Goal: Task Accomplishment & Management: Use online tool/utility

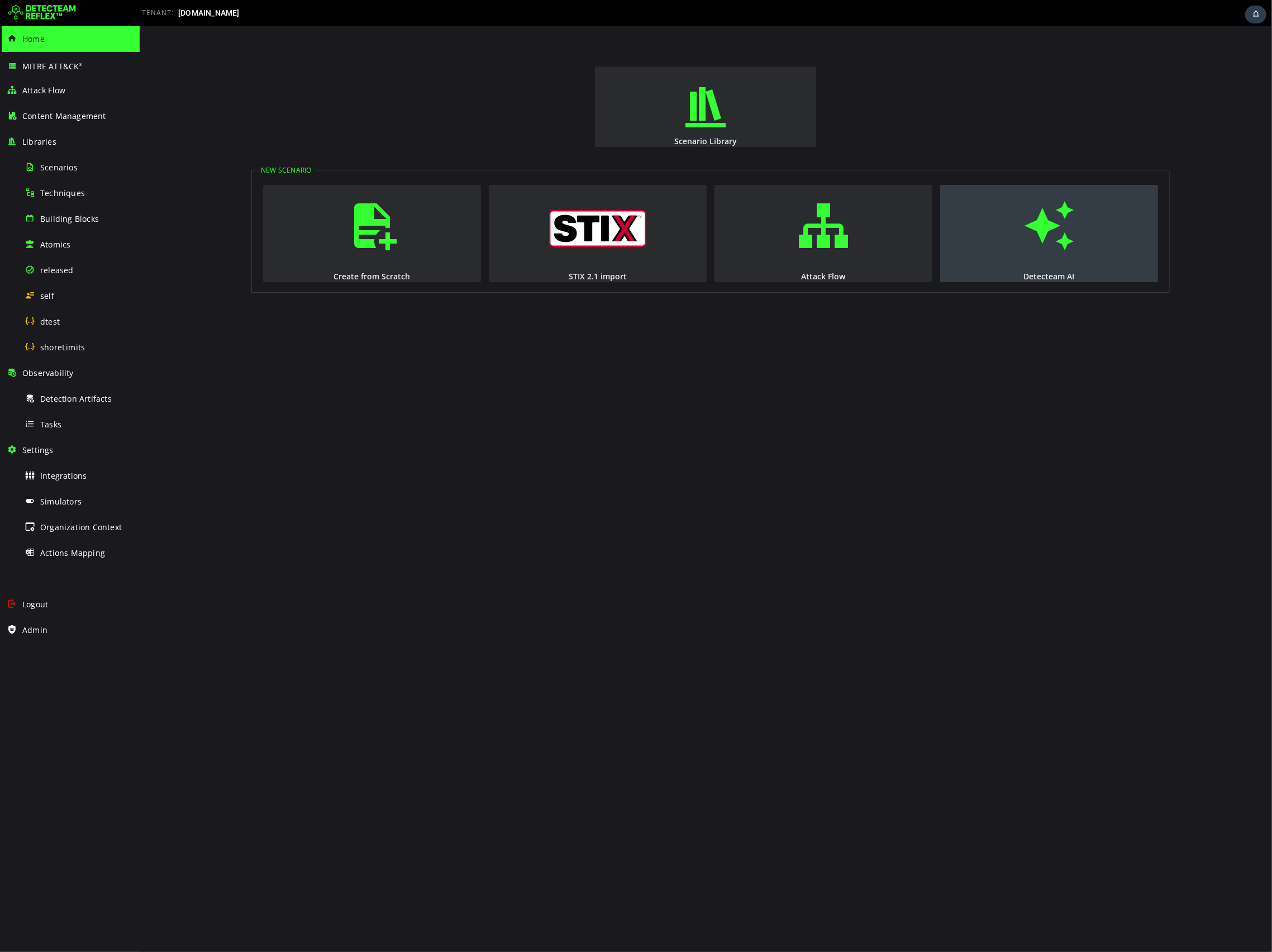
click at [999, 205] on button "Detecteam AI" at bounding box center [1048, 233] width 218 height 97
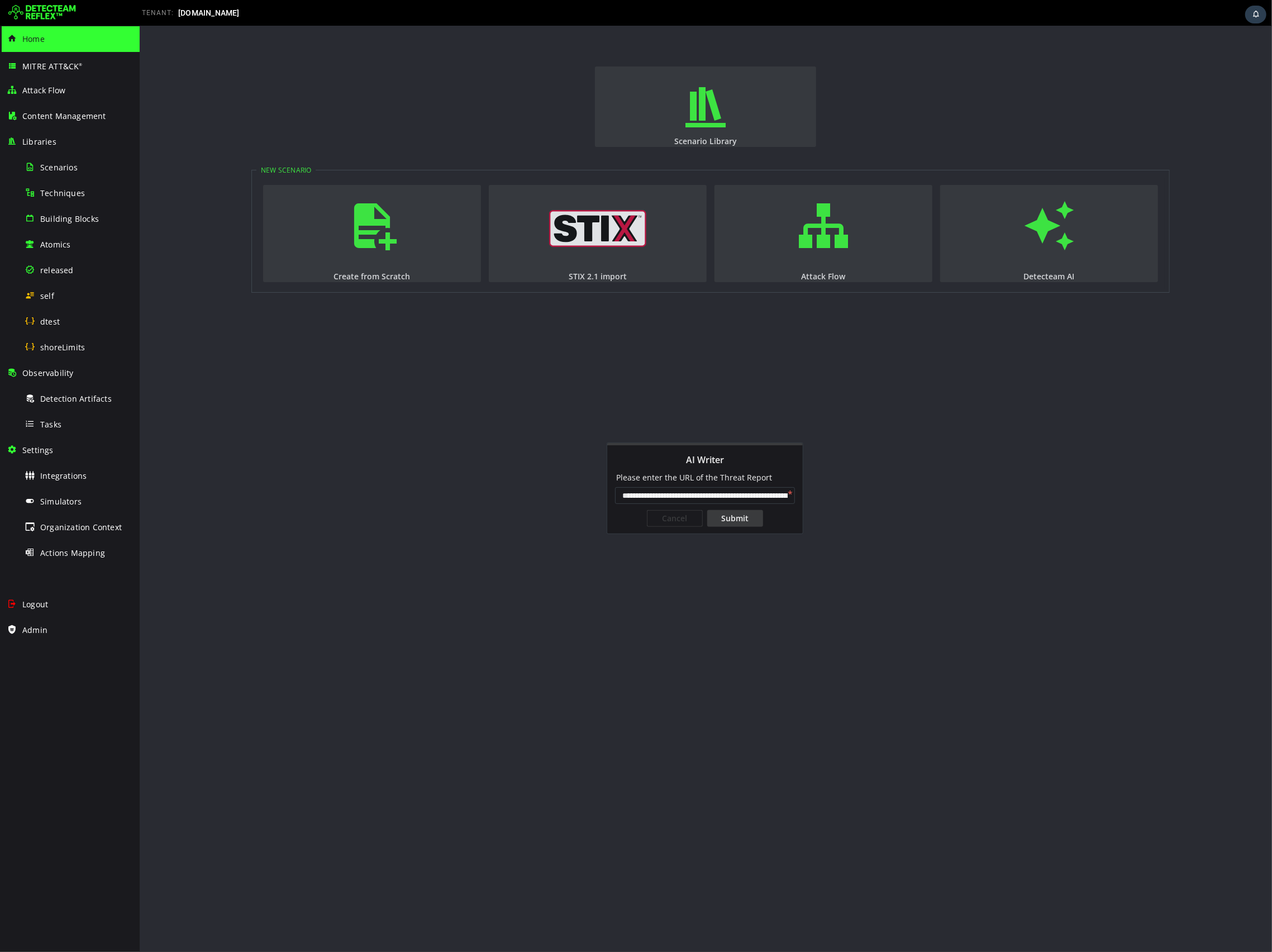
scroll to position [0, 215]
type input "**********"
click at [730, 524] on div "Submit" at bounding box center [734, 518] width 56 height 17
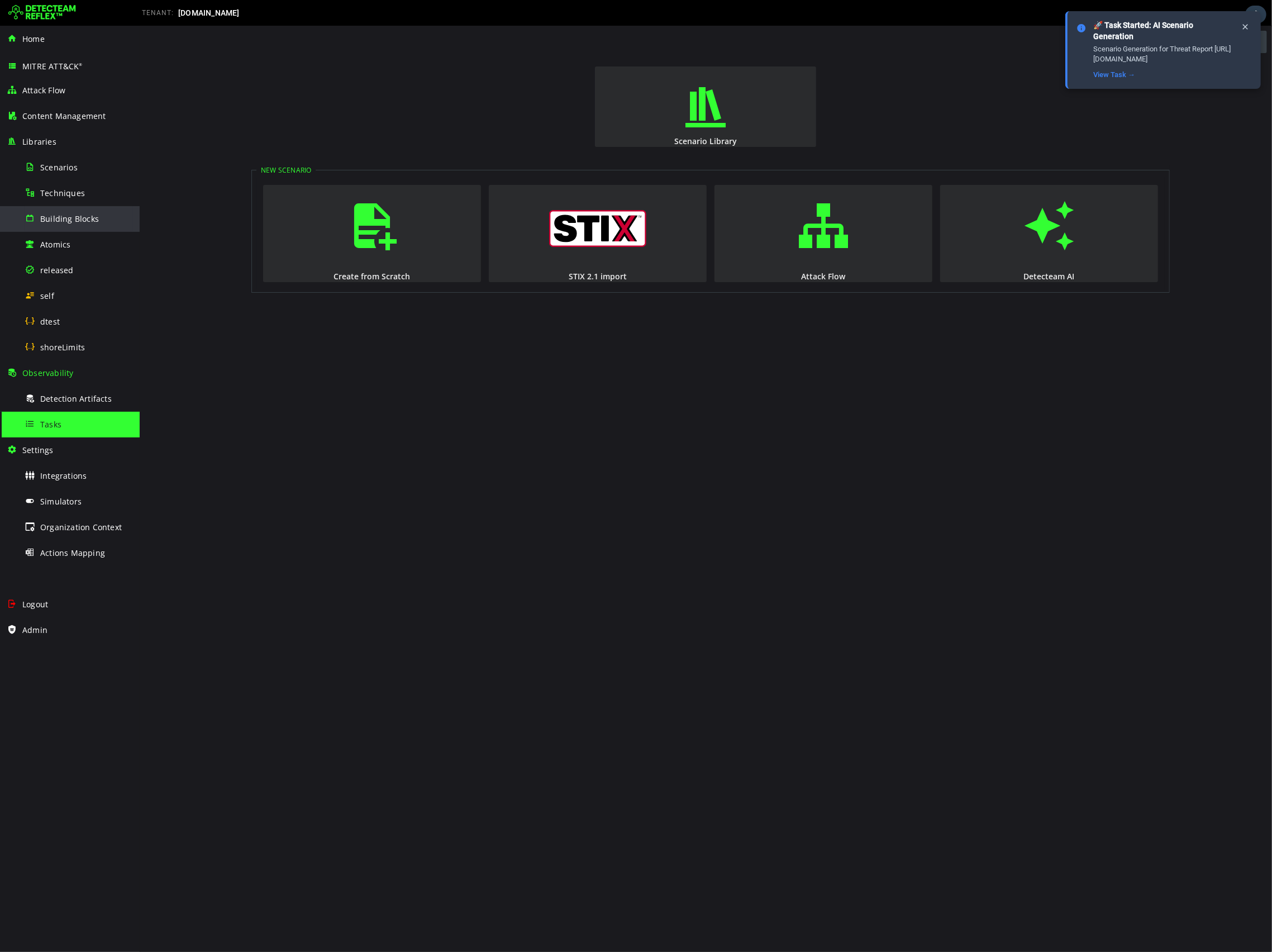
click at [58, 212] on div "Building Blocks" at bounding box center [79, 219] width 108 height 25
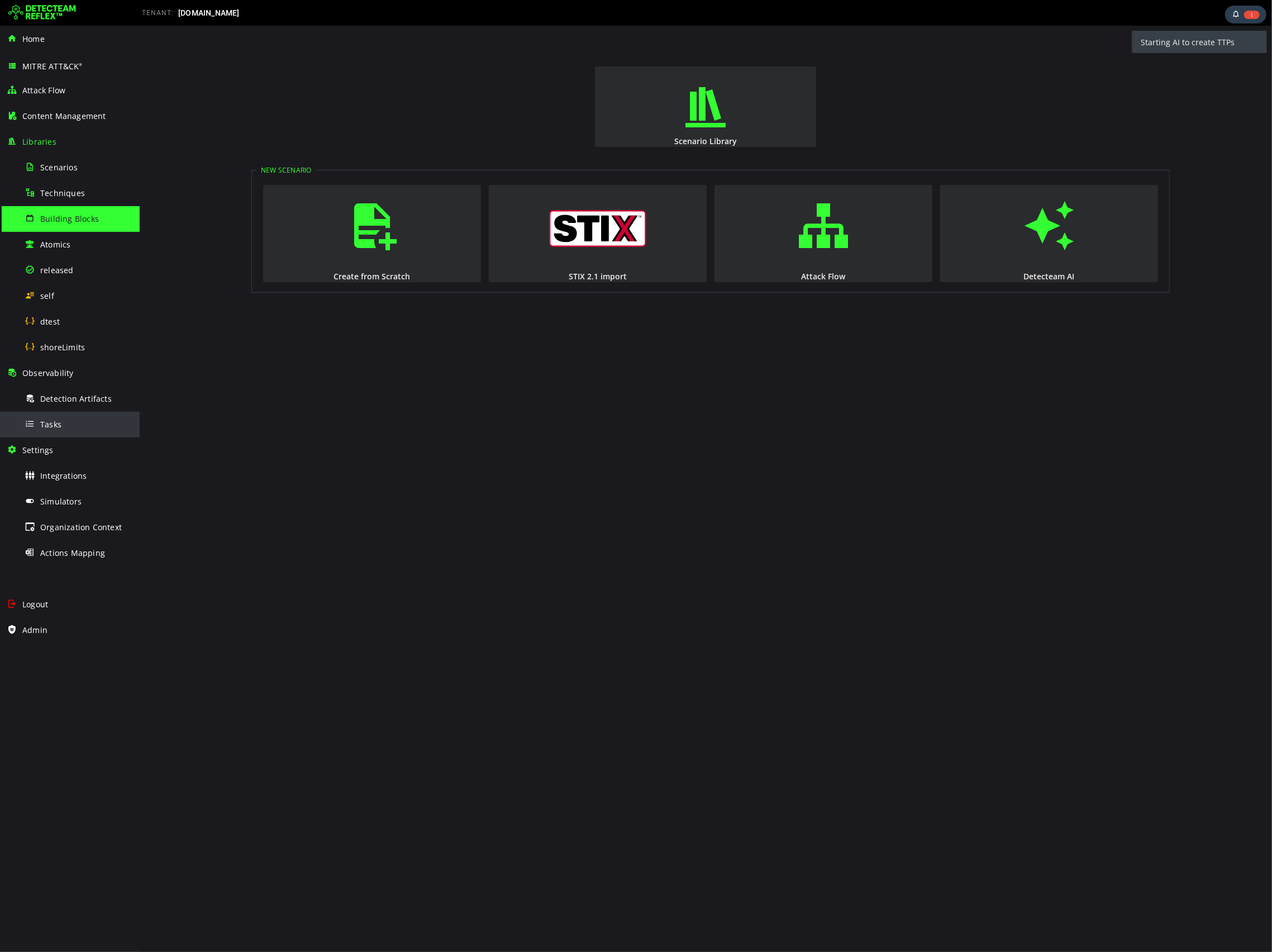
click at [48, 420] on span "Tasks" at bounding box center [50, 424] width 21 height 11
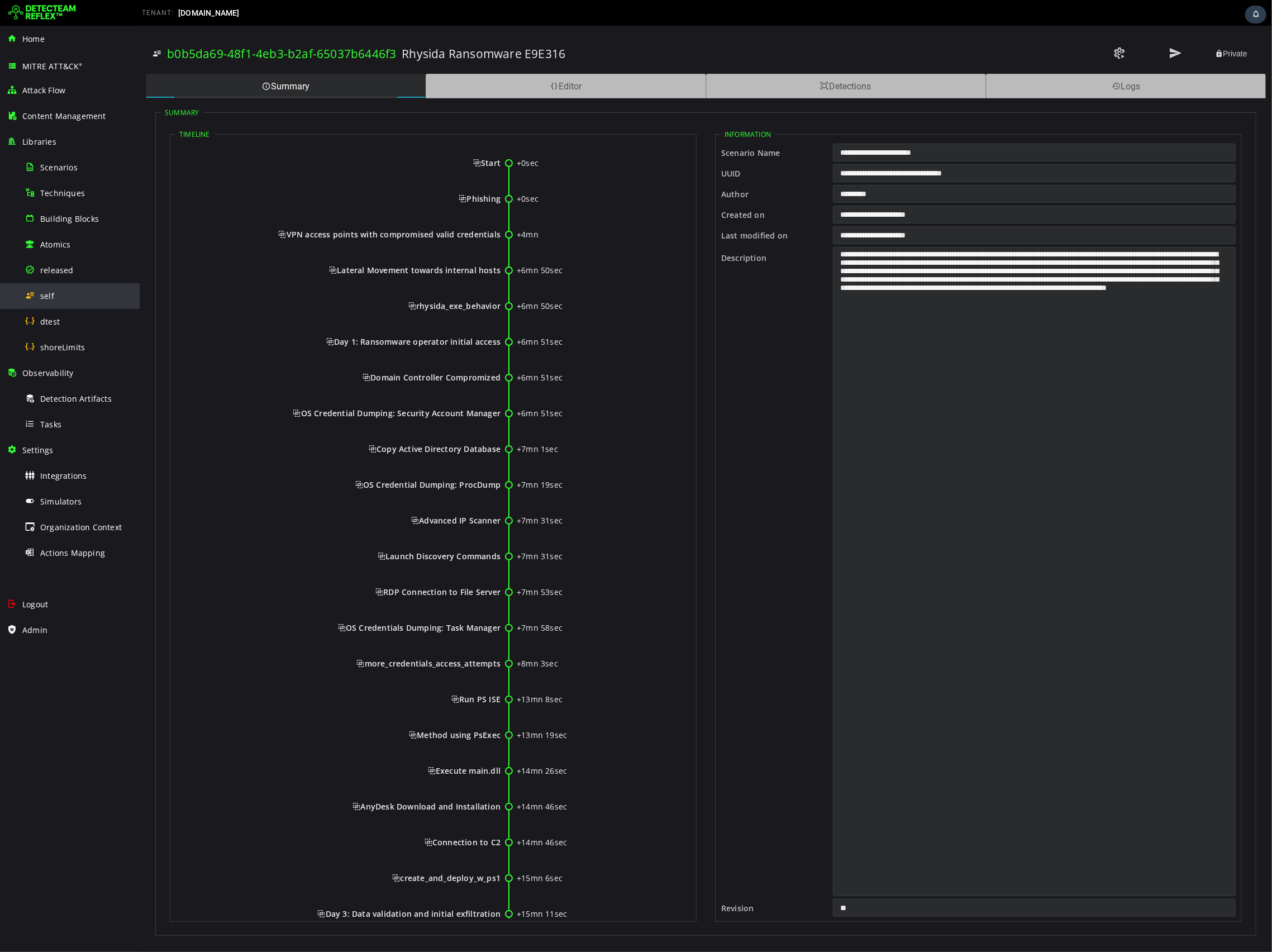
click at [86, 302] on div "self" at bounding box center [79, 296] width 108 height 25
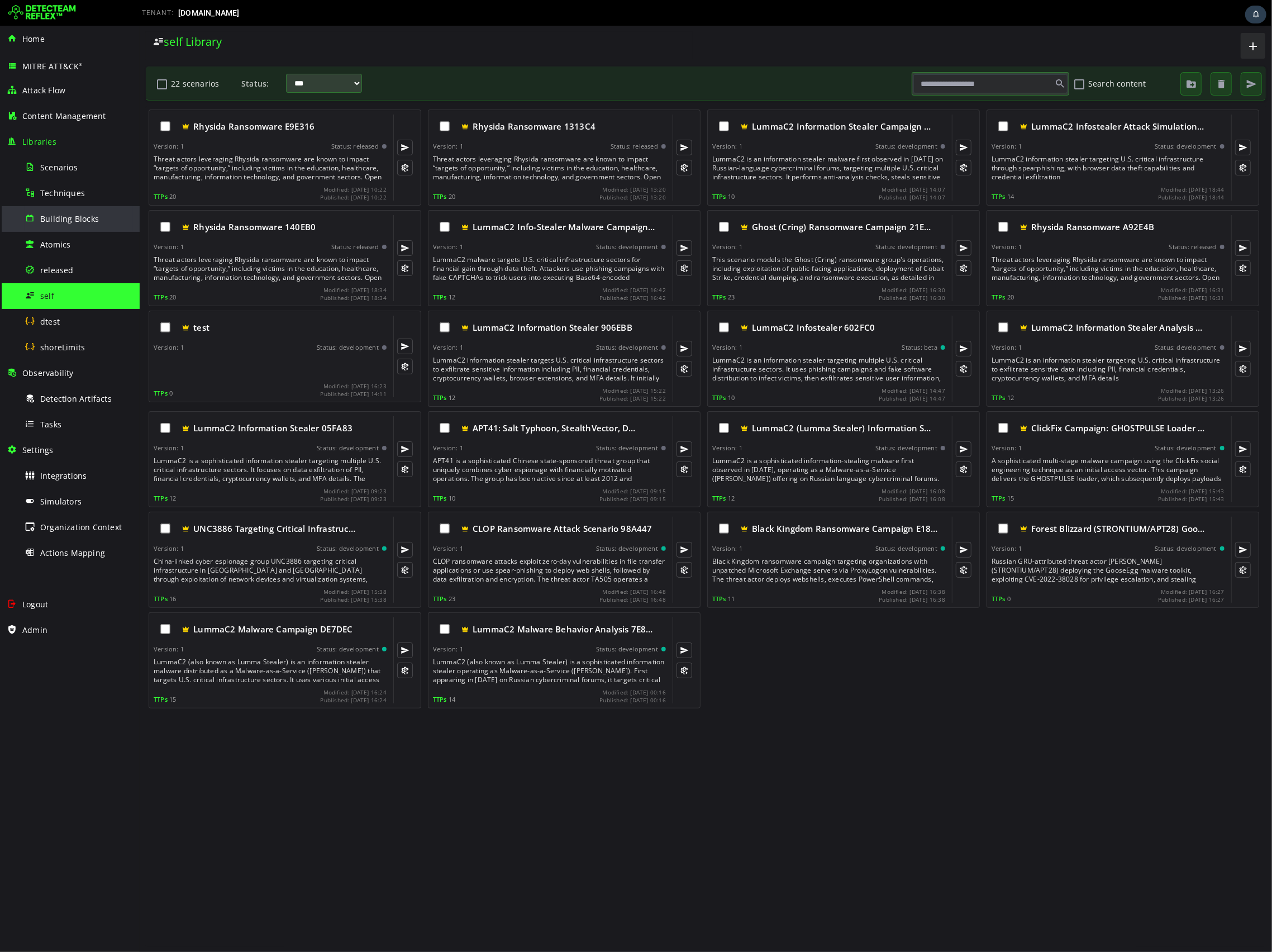
click at [73, 222] on span "Building Blocks" at bounding box center [69, 219] width 58 height 11
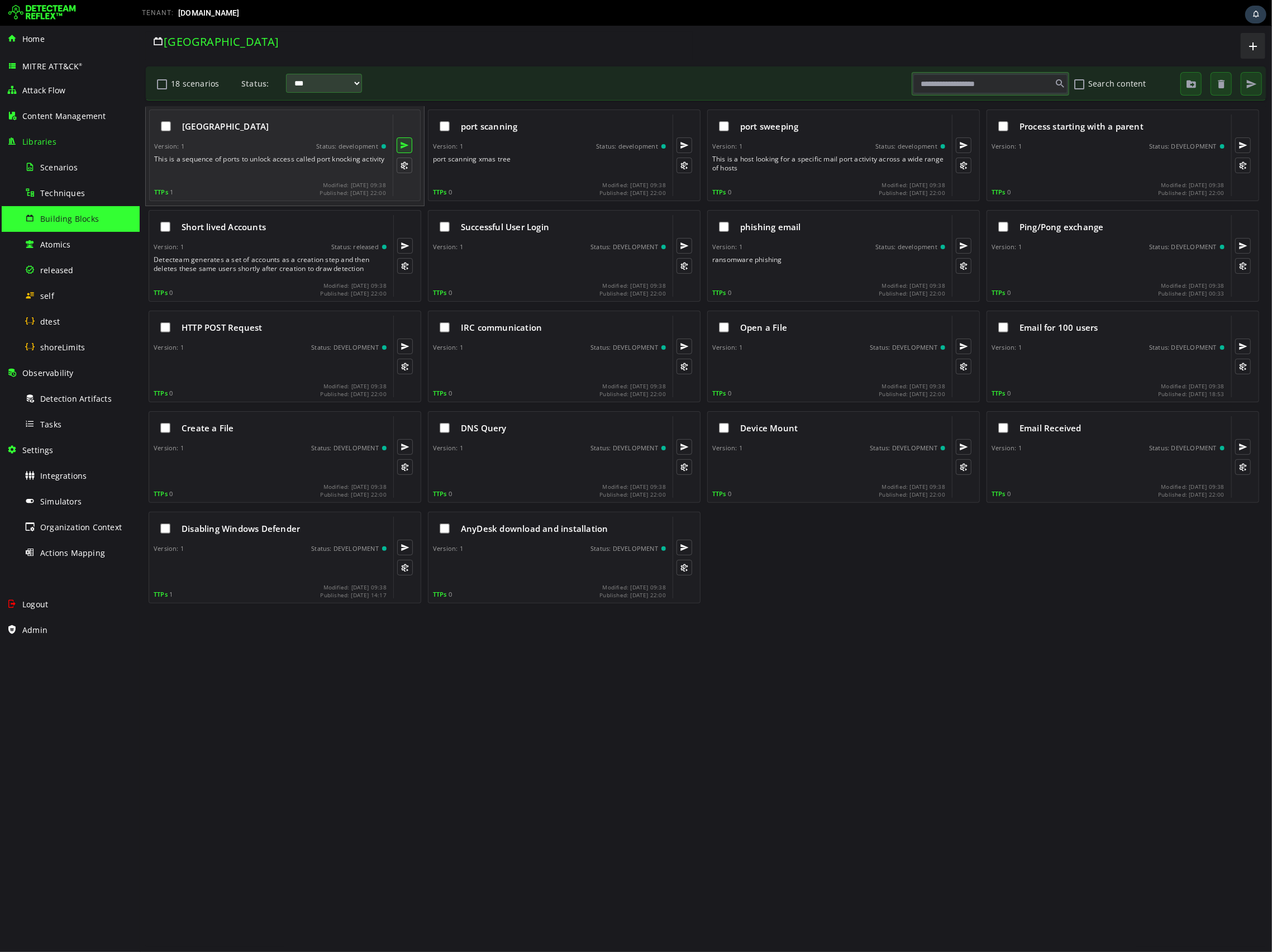
click at [401, 149] on button at bounding box center [404, 146] width 16 height 16
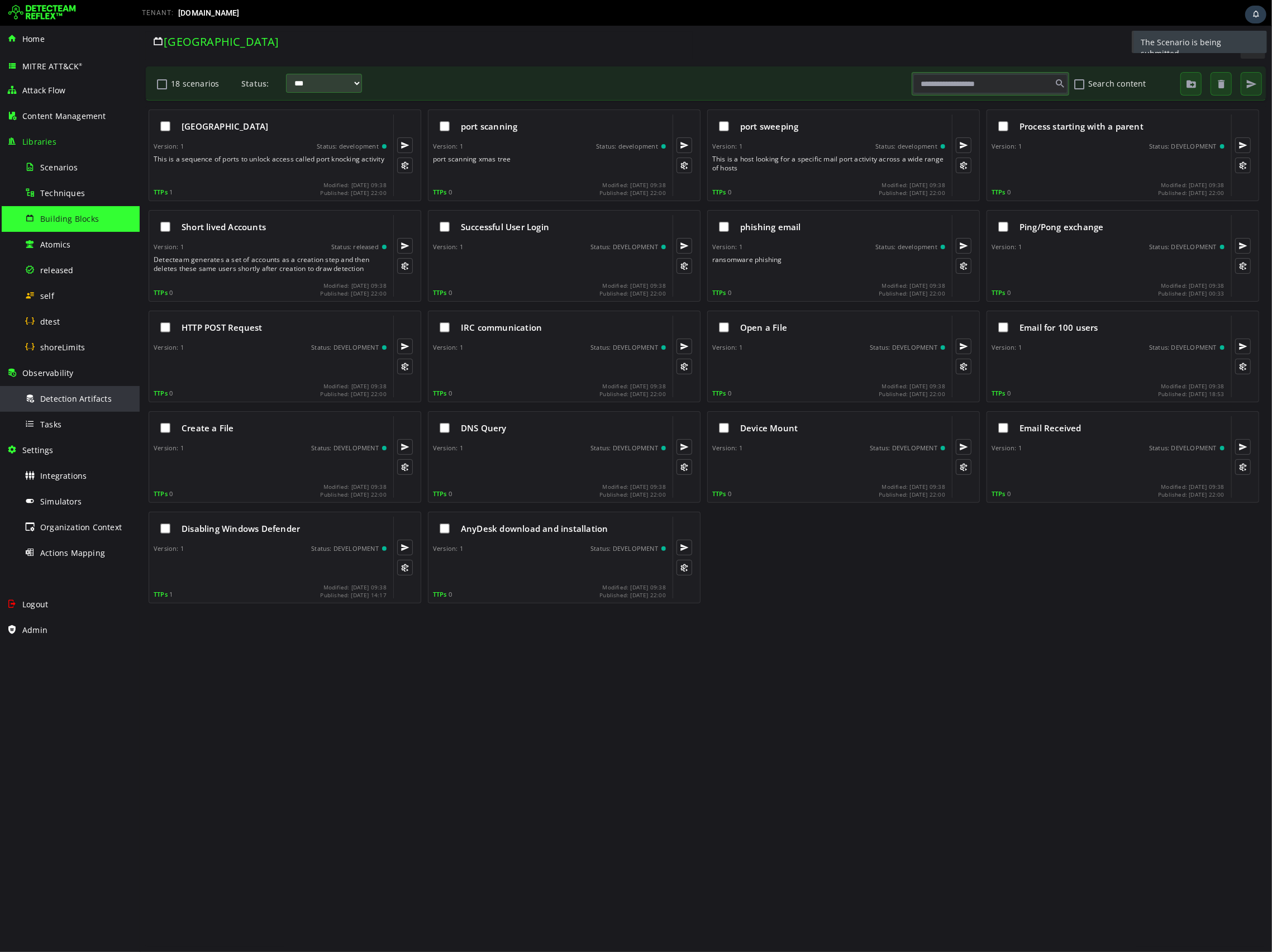
click at [82, 398] on span "Detection Artifacts" at bounding box center [76, 398] width 71 height 11
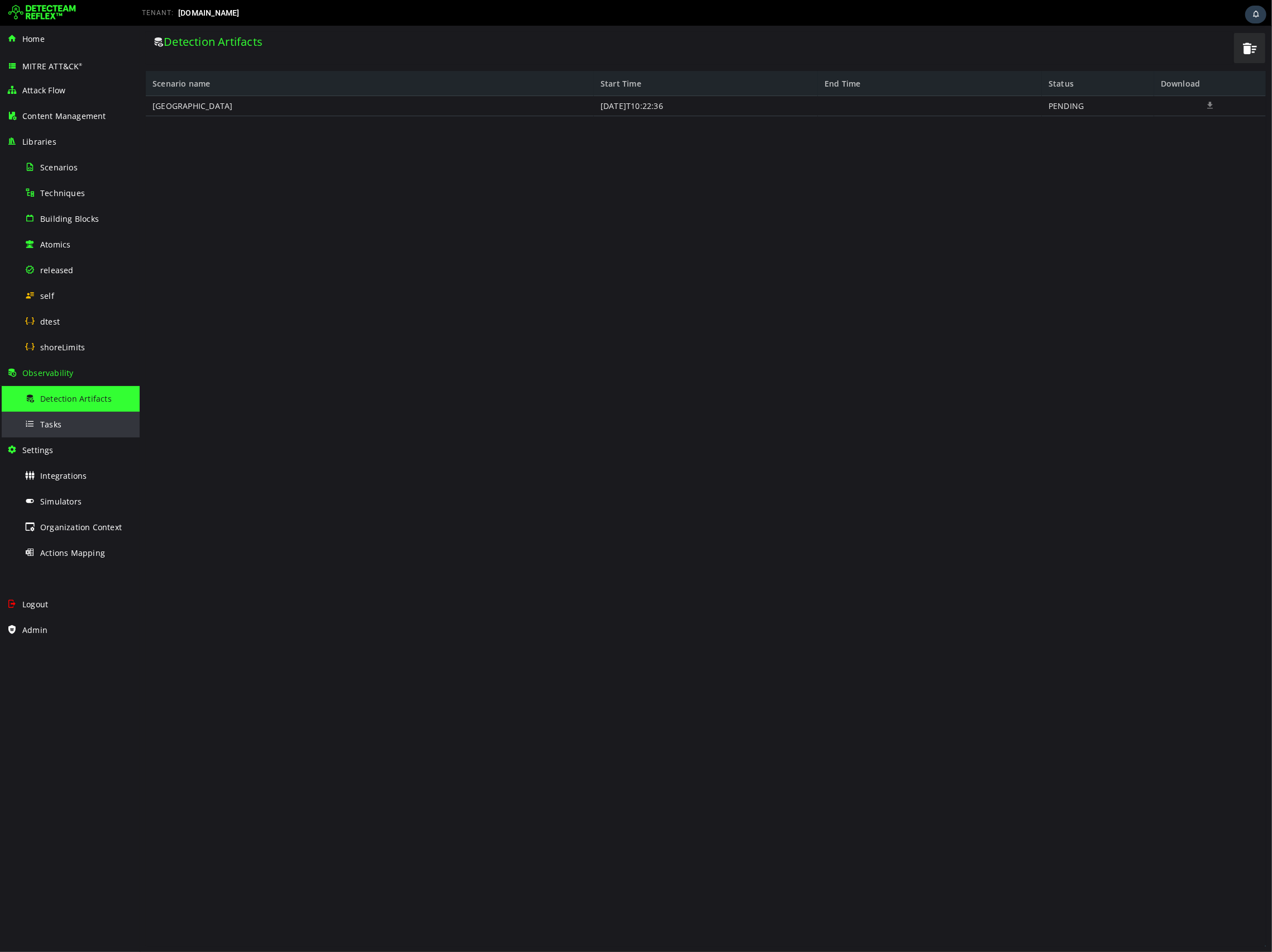
click at [59, 421] on span "Tasks" at bounding box center [50, 424] width 21 height 11
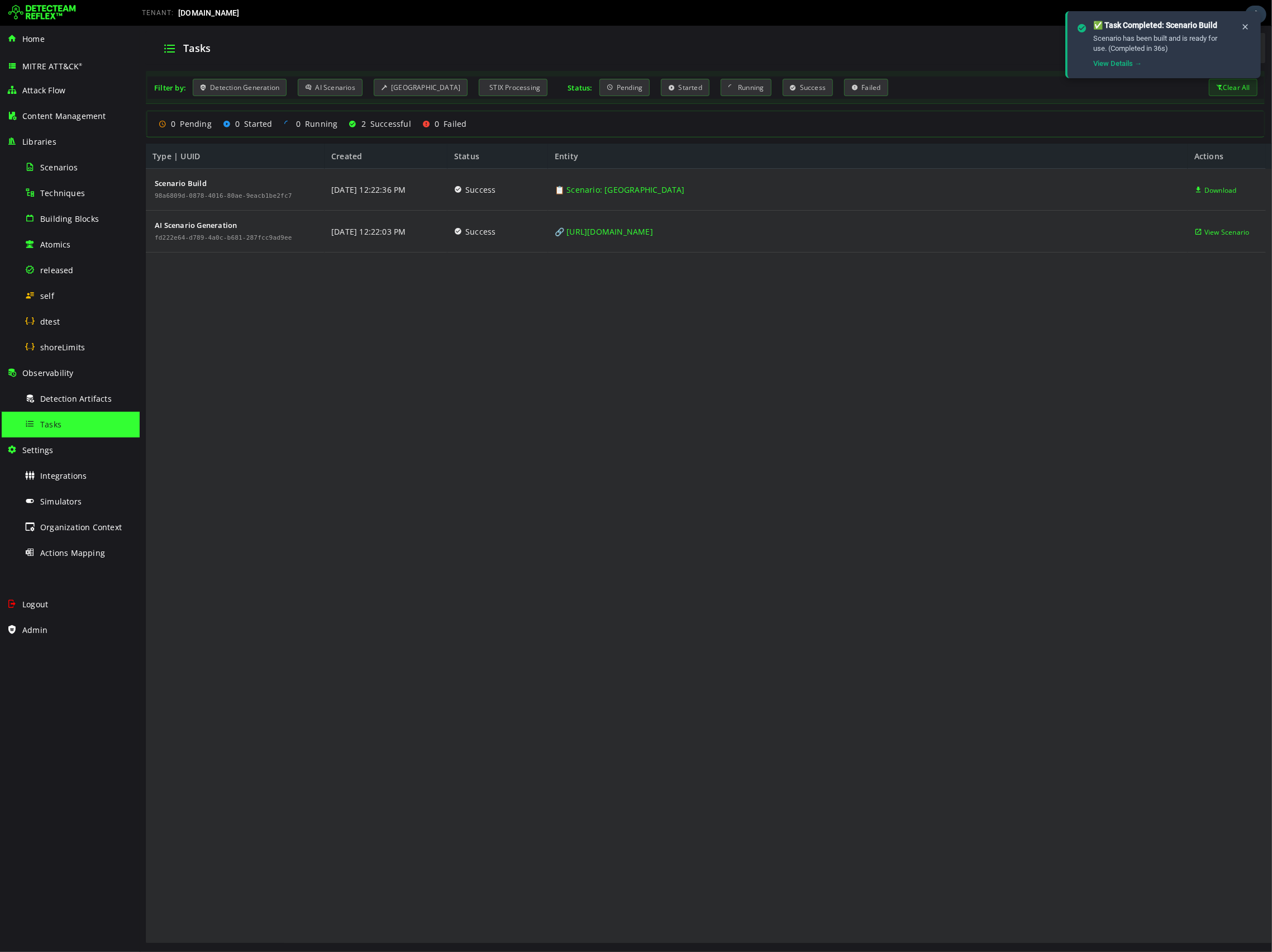
click at [640, 342] on div "Scenario Build 98a6809d-0878-4016-80ae-9eacb1be2fc7 AI Scenario Generation fd22…" at bounding box center [705, 556] width 1120 height 775
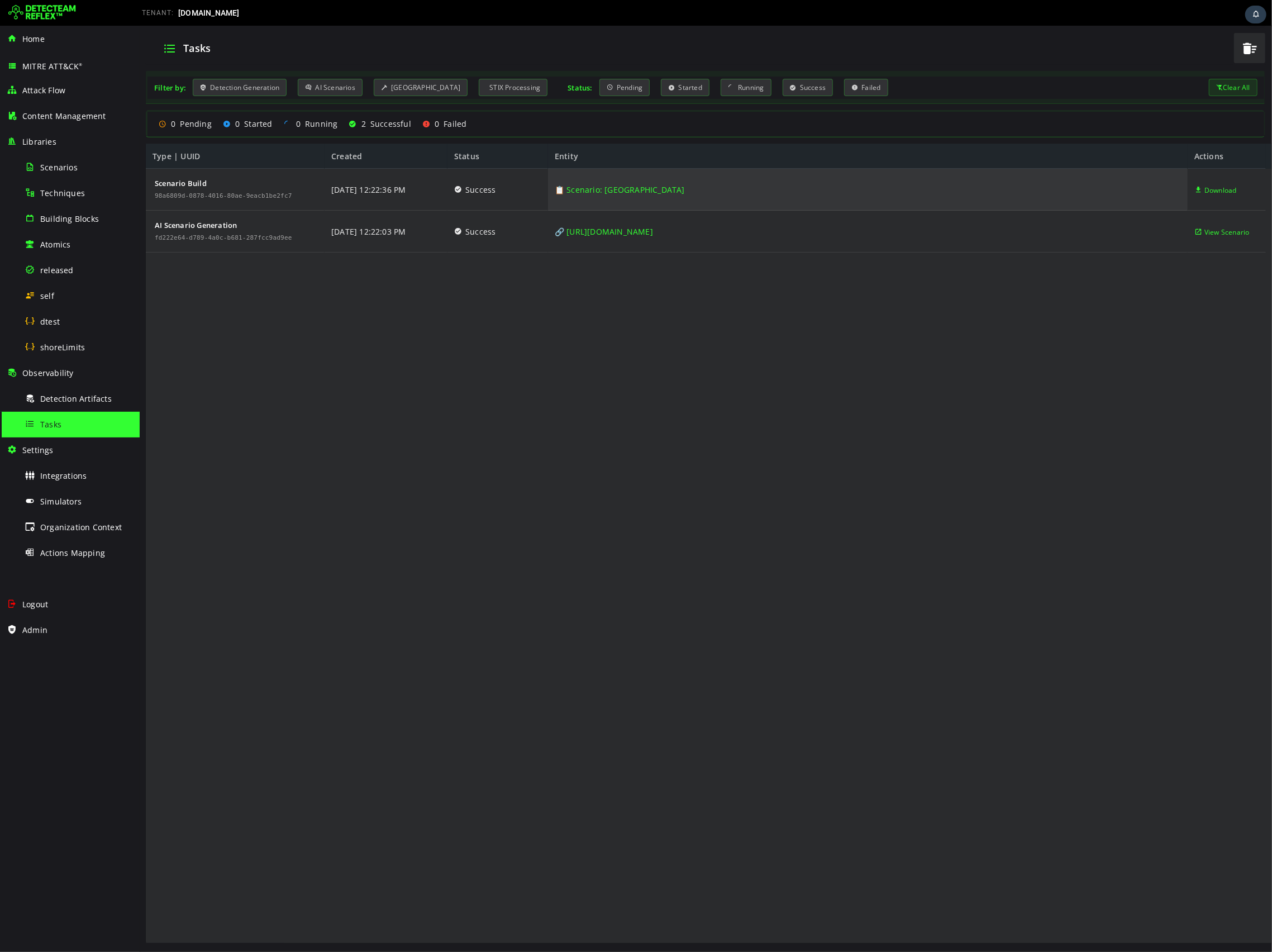
click at [634, 195] on link "📋 Scenario: [GEOGRAPHIC_DATA]" at bounding box center [619, 190] width 131 height 42
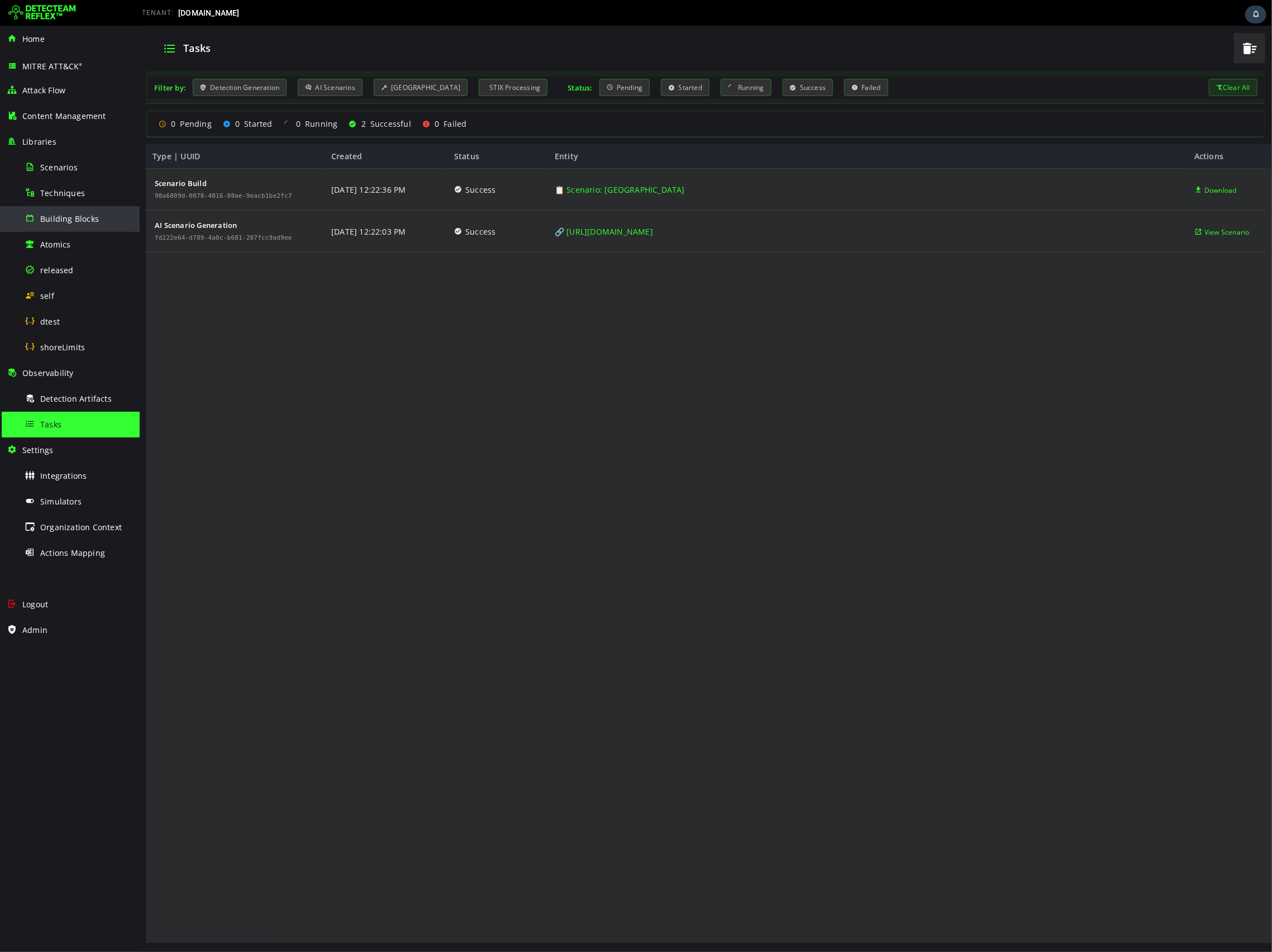
click at [97, 211] on div "Building Blocks" at bounding box center [79, 219] width 108 height 25
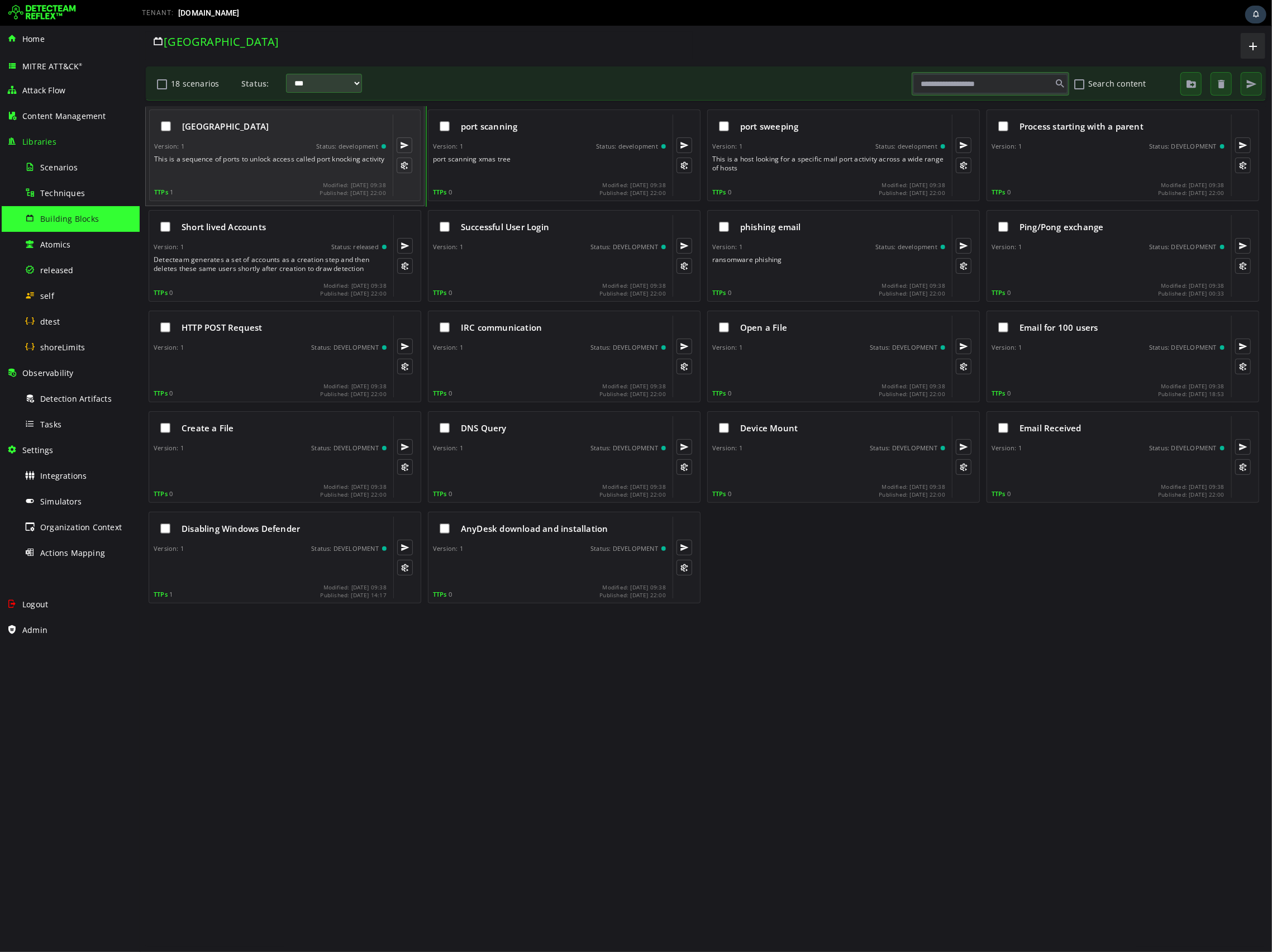
click at [286, 146] on div "Version: 1 Status: development" at bounding box center [270, 146] width 232 height 8
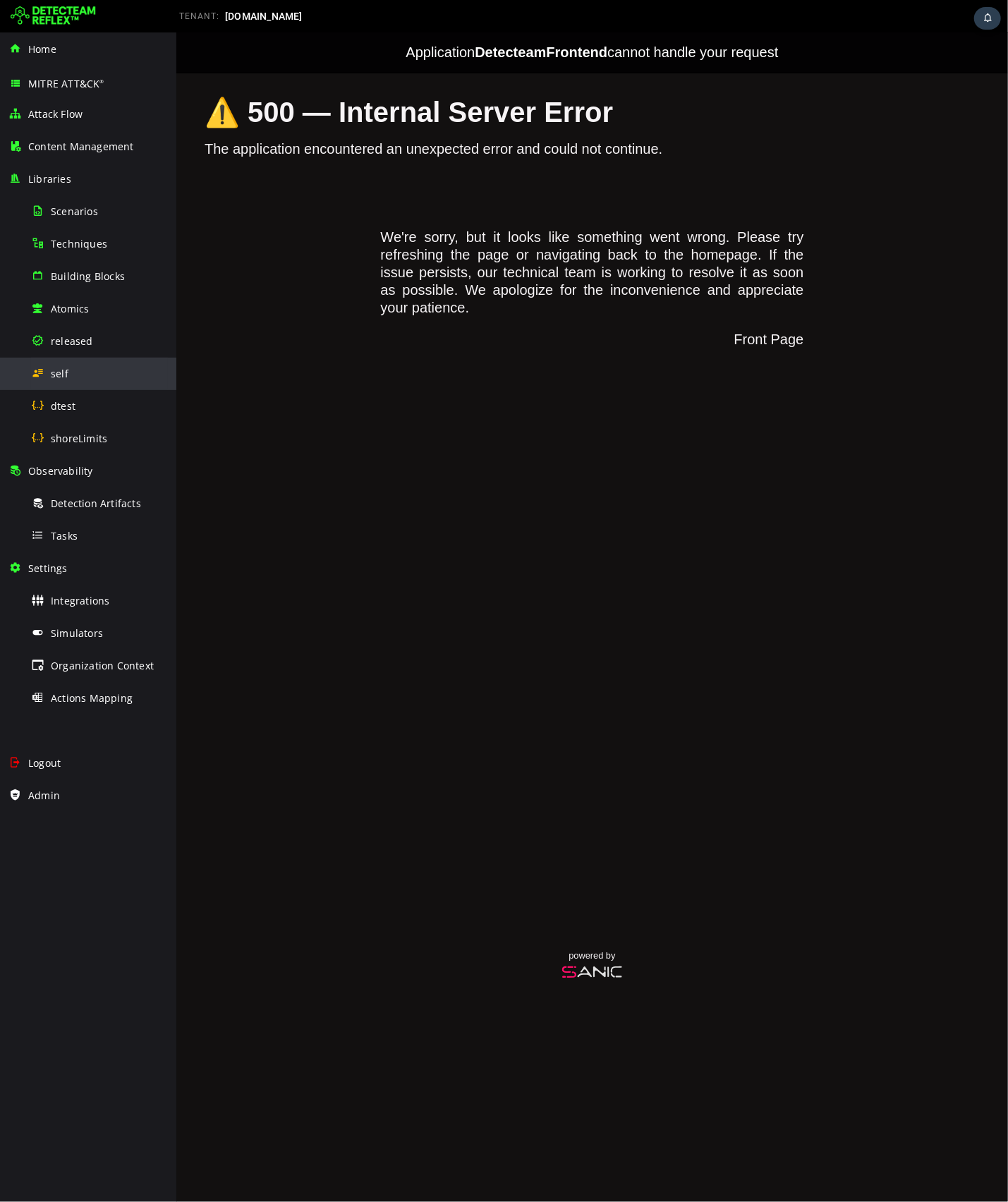
click at [61, 380] on div "self" at bounding box center [99, 373] width 137 height 32
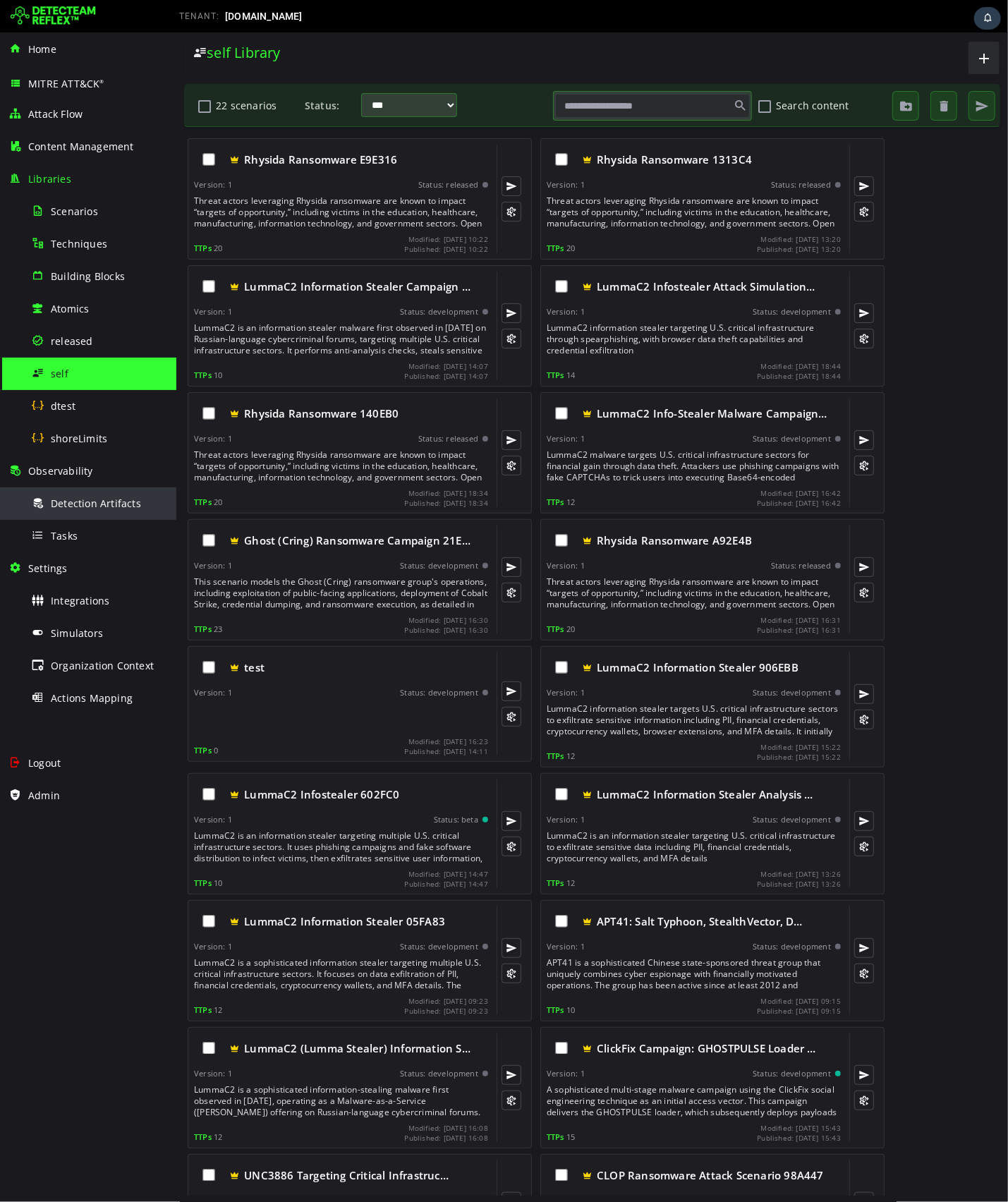
click at [114, 504] on span "Detection Artifacts" at bounding box center [96, 503] width 90 height 14
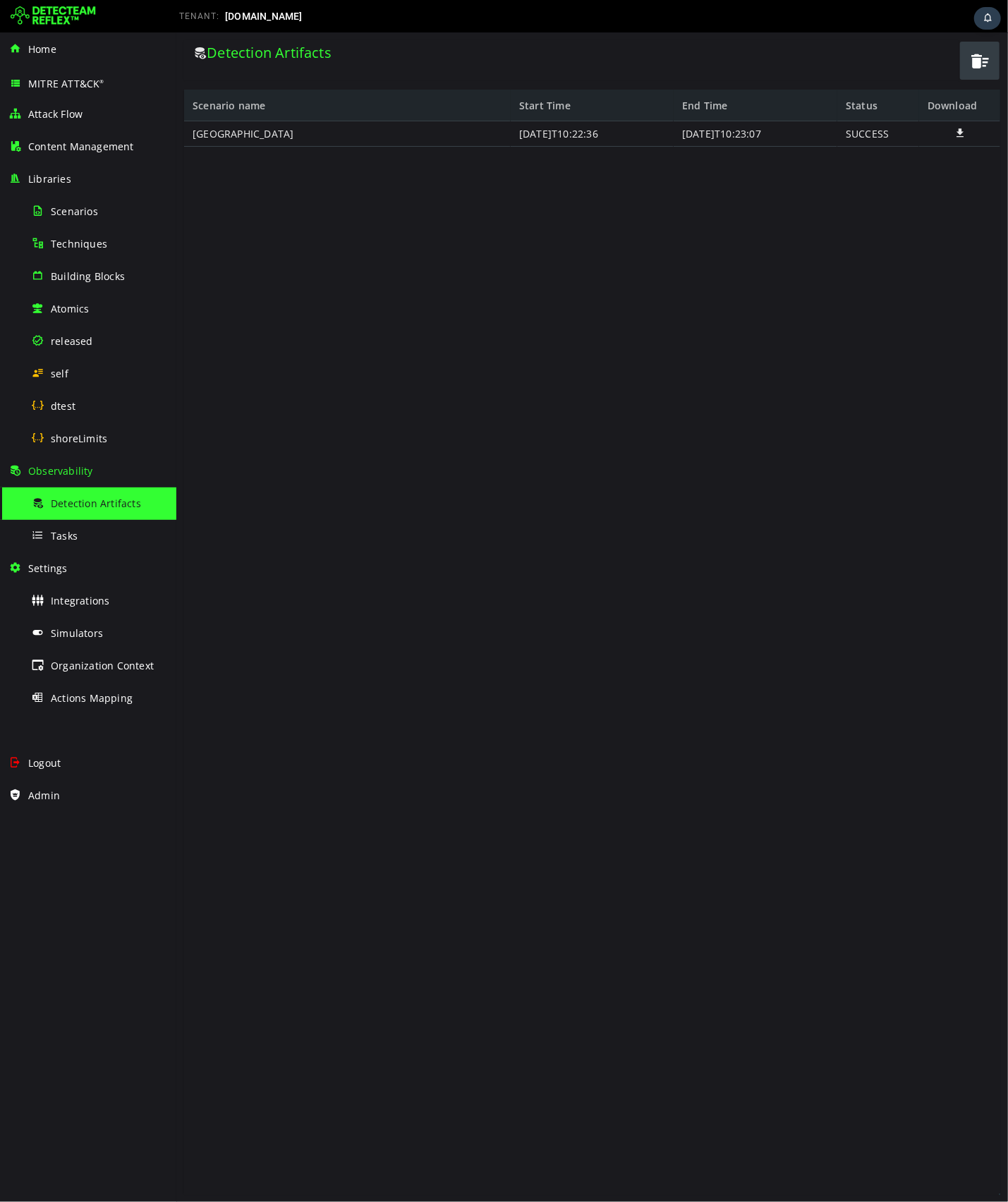
click at [972, 58] on span "button" at bounding box center [979, 60] width 21 height 29
click at [87, 283] on div "Building Blocks" at bounding box center [99, 276] width 137 height 32
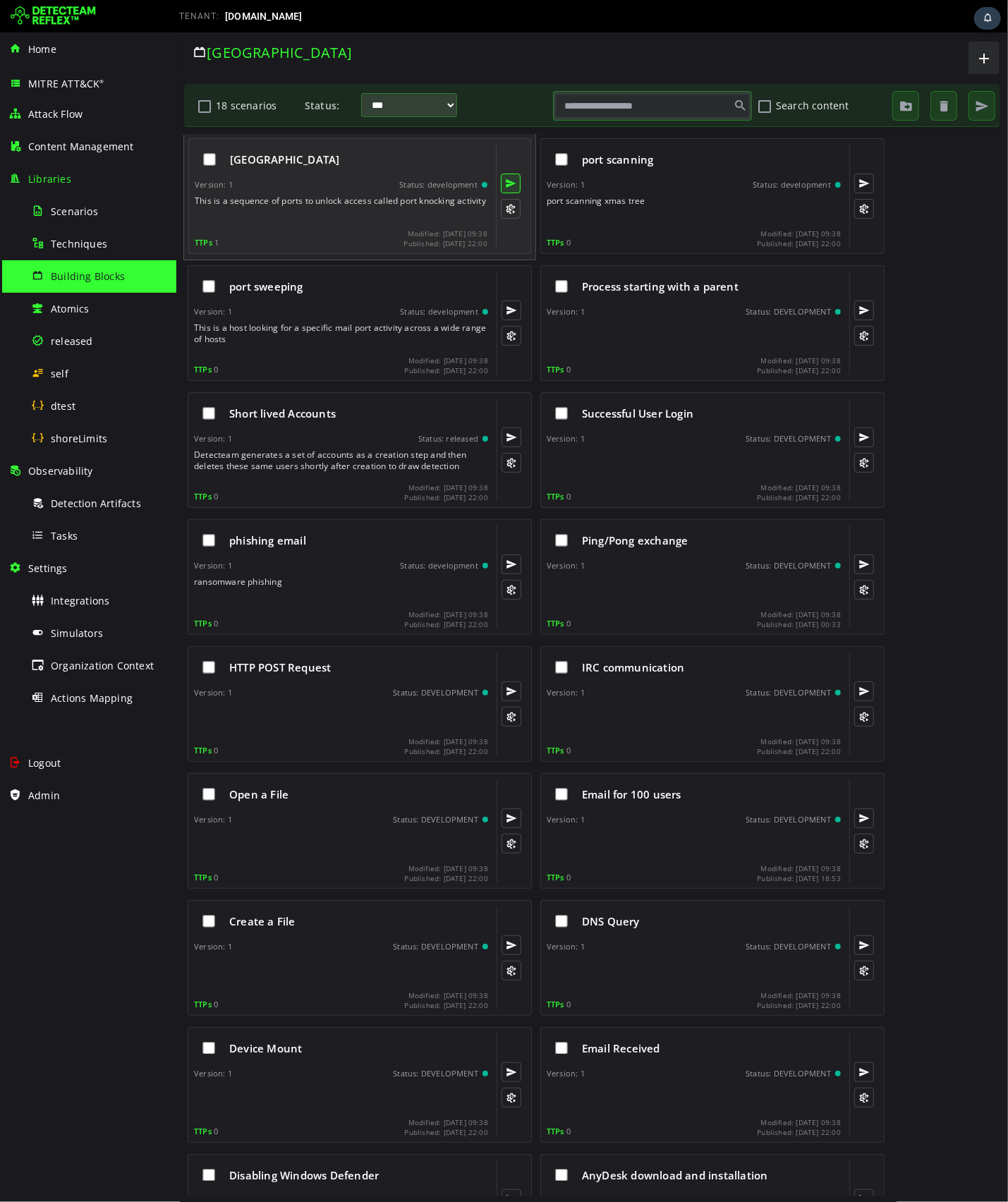
click at [513, 187] on button at bounding box center [510, 183] width 20 height 20
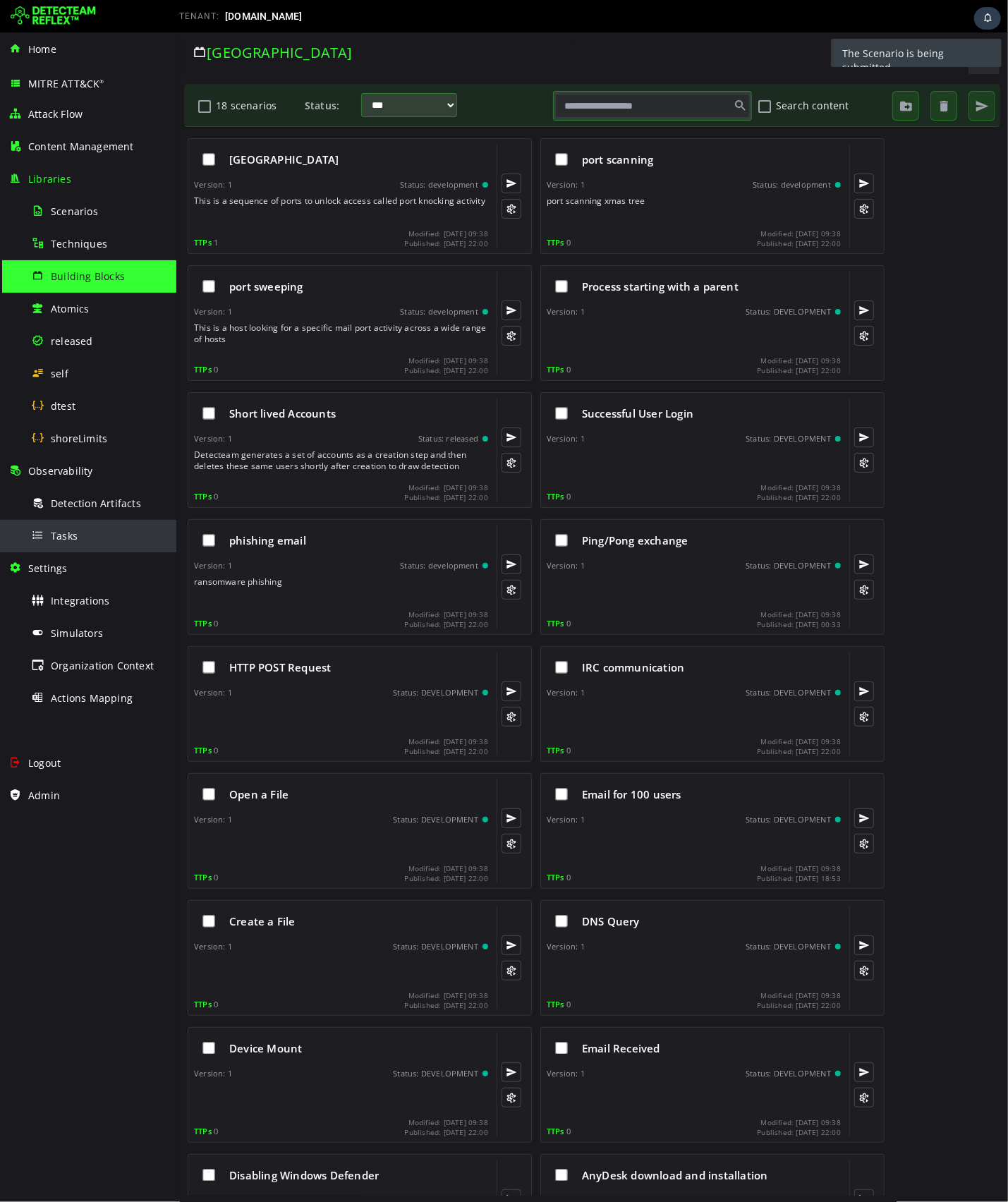
click at [87, 532] on div "Tasks" at bounding box center [99, 535] width 137 height 32
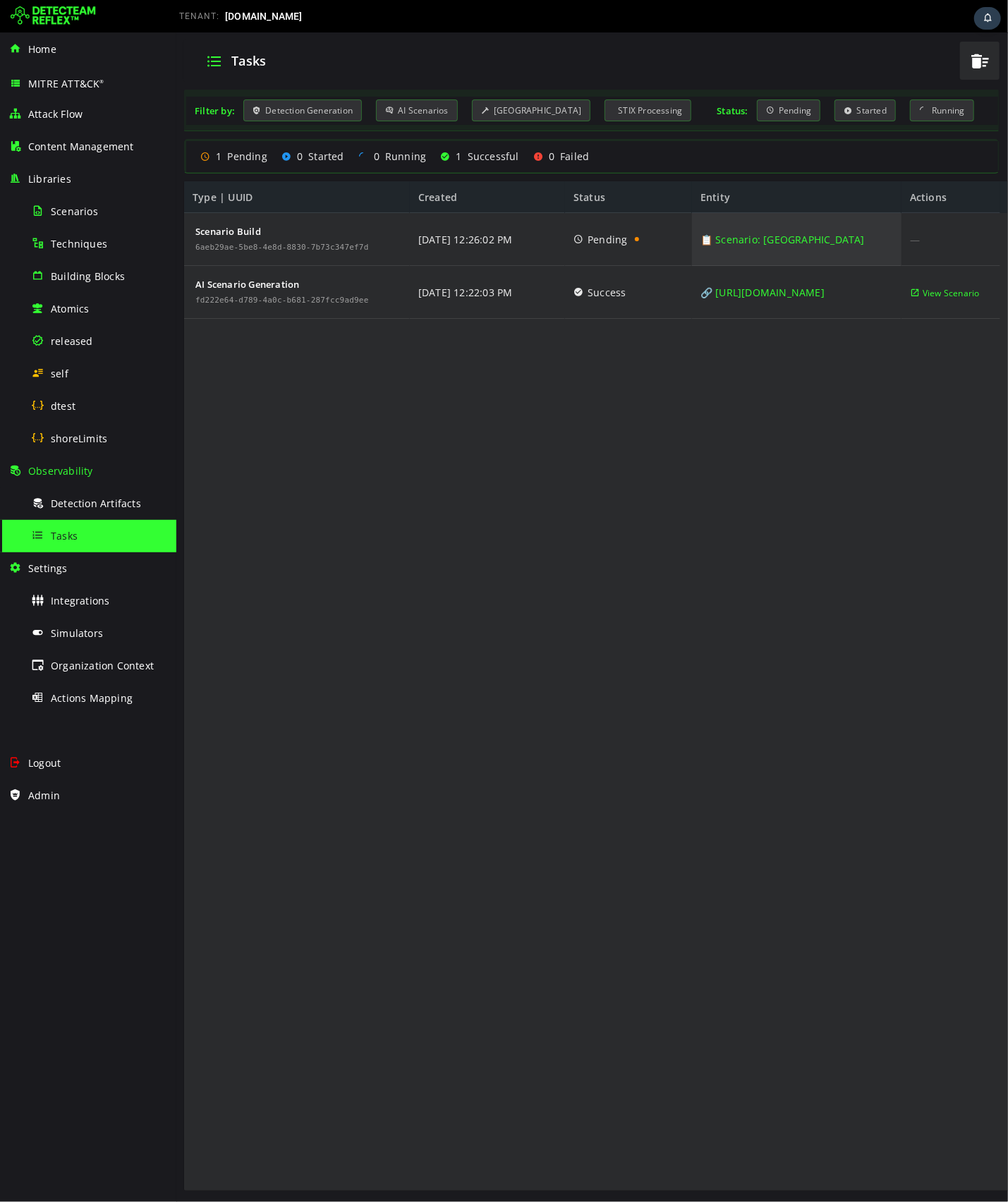
click at [745, 237] on link "📋 Scenario: [GEOGRAPHIC_DATA]" at bounding box center [782, 239] width 165 height 53
